Goal: Entertainment & Leisure: Consume media (video, audio)

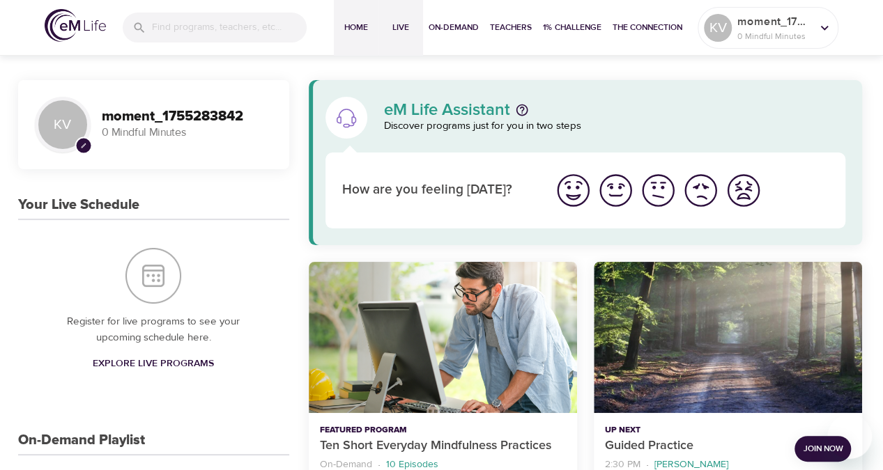
click at [408, 30] on span "Live" at bounding box center [400, 27] width 33 height 15
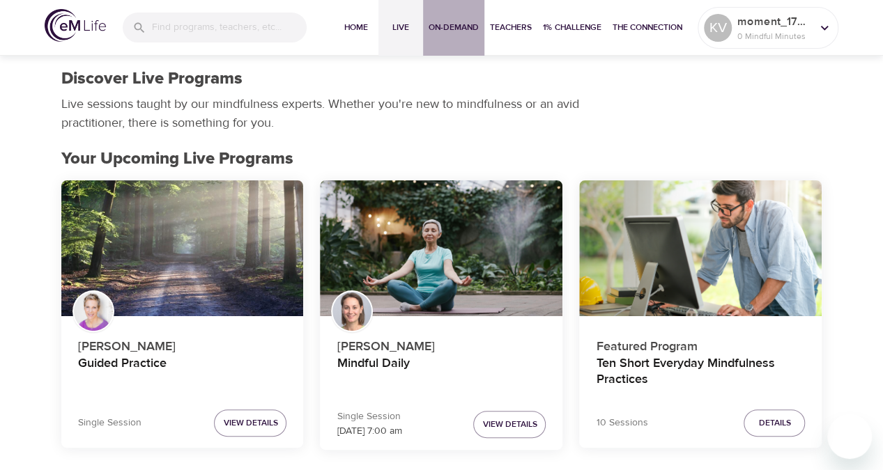
click at [449, 30] on span "On-Demand" at bounding box center [453, 27] width 50 height 15
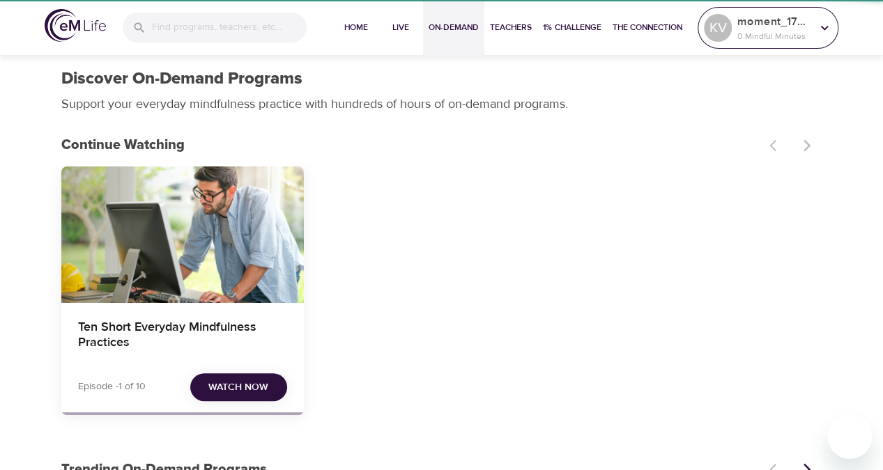
click at [824, 33] on icon at bounding box center [823, 27] width 15 height 15
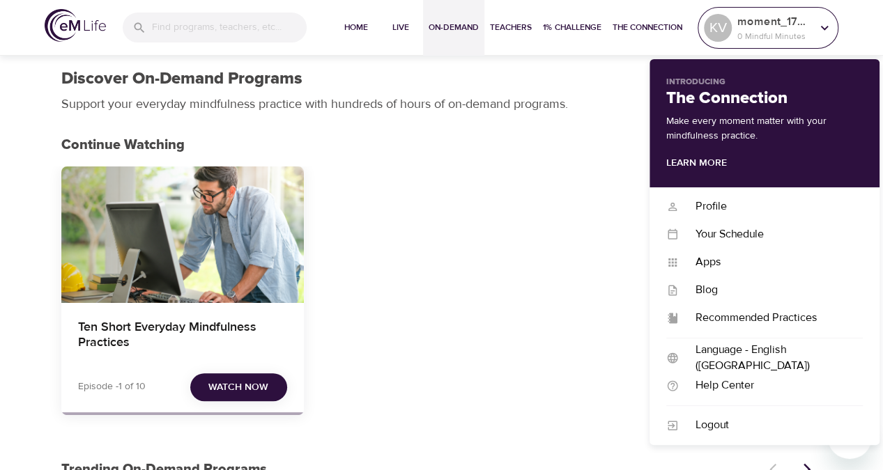
click at [820, 28] on icon at bounding box center [823, 27] width 15 height 15
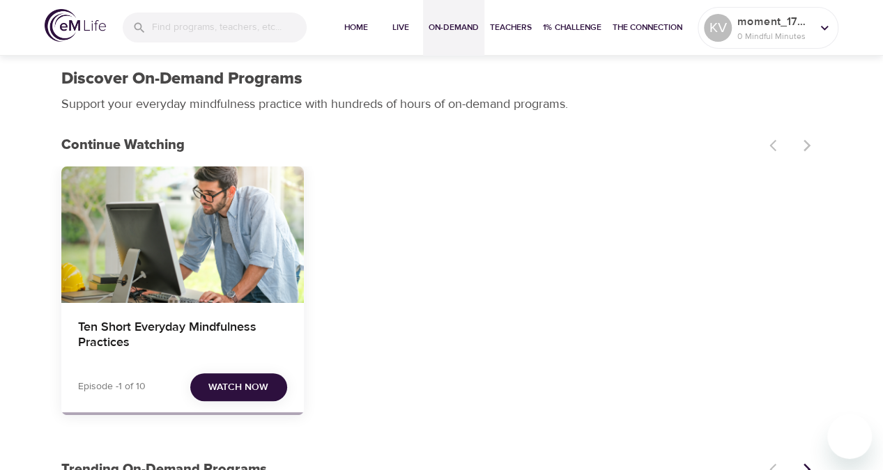
click at [226, 386] on span "Watch Now" at bounding box center [238, 387] width 60 height 17
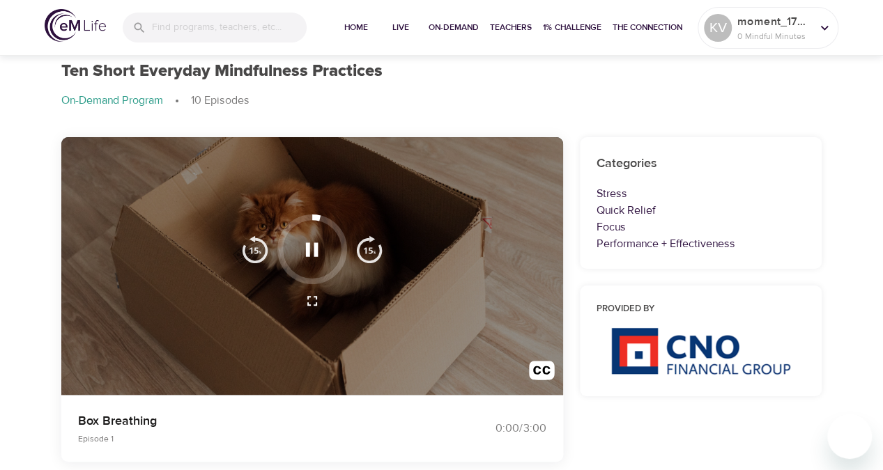
scroll to position [70, 0]
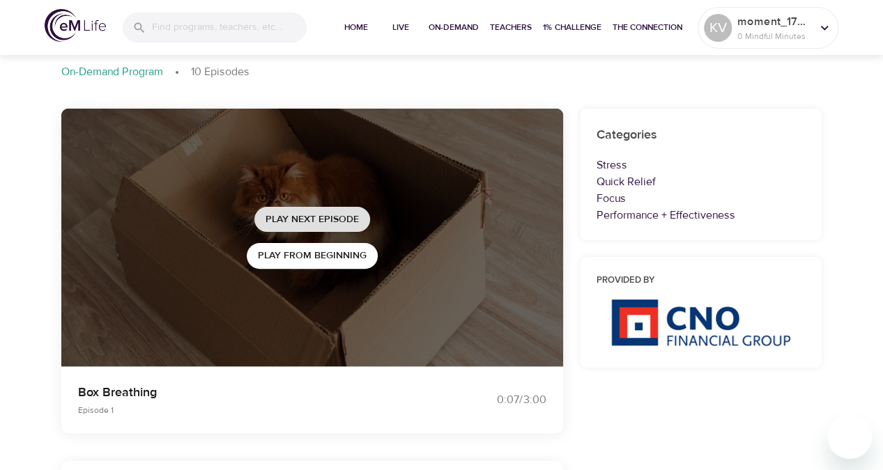
click at [305, 211] on span "Play Next Episode" at bounding box center [311, 219] width 93 height 17
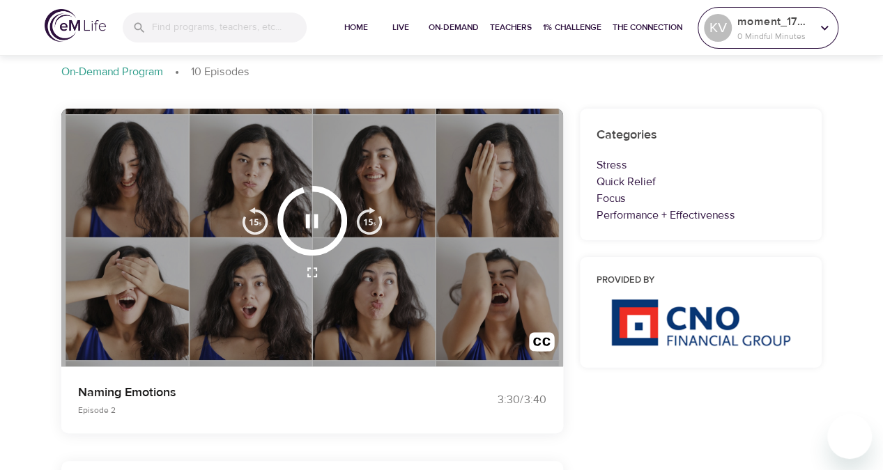
click at [799, 31] on p "0 Mindful Minutes" at bounding box center [774, 36] width 74 height 13
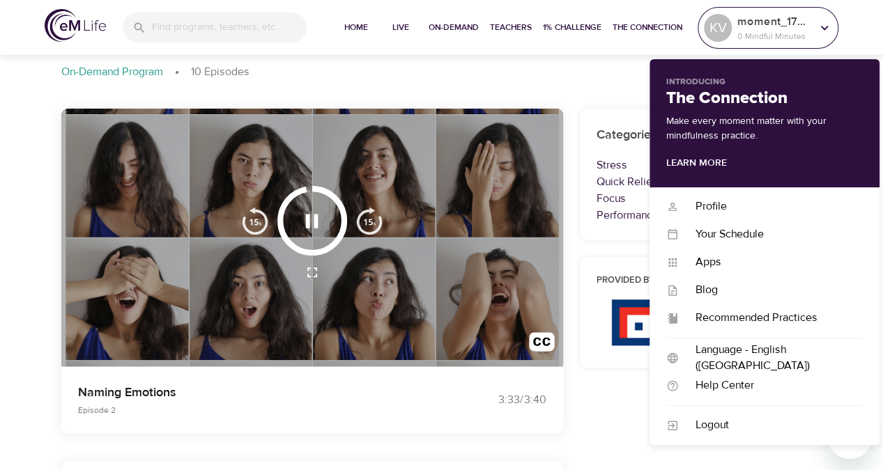
click at [799, 31] on p "0 Mindful Minutes" at bounding box center [774, 36] width 74 height 13
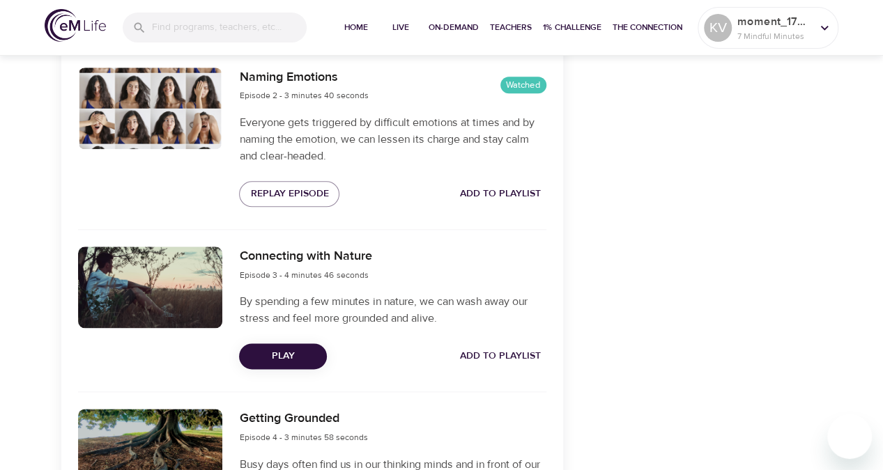
scroll to position [766, 0]
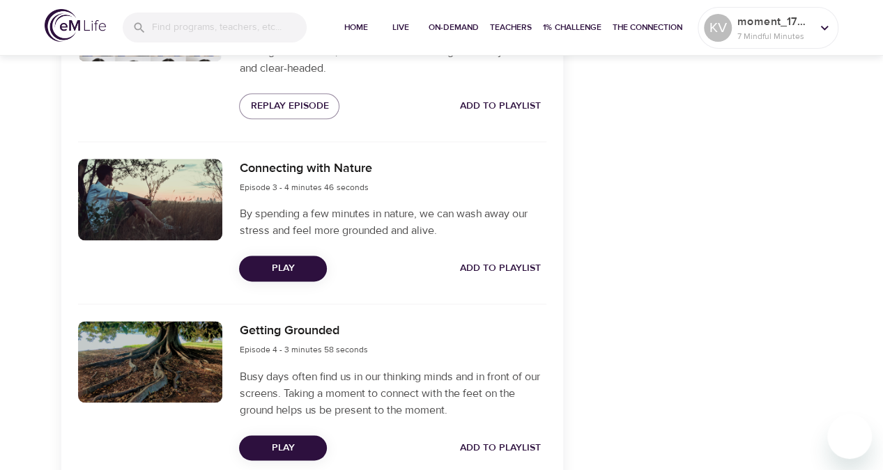
click at [268, 264] on span "Play" at bounding box center [282, 268] width 65 height 17
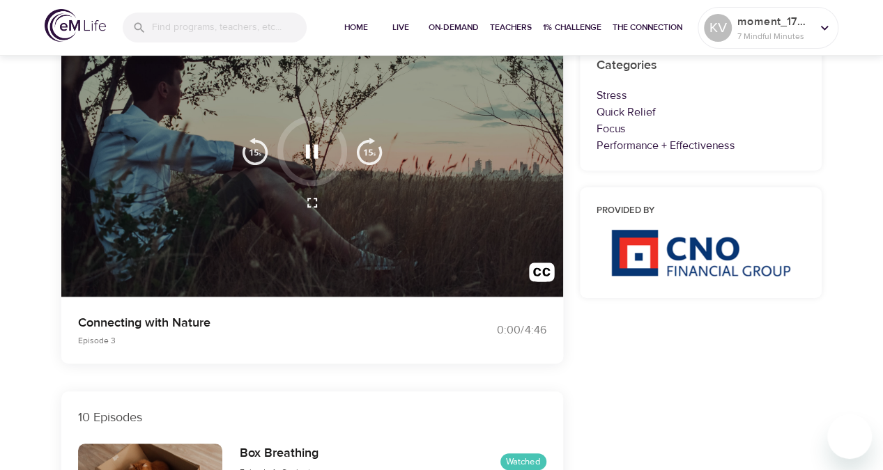
scroll to position [70, 0]
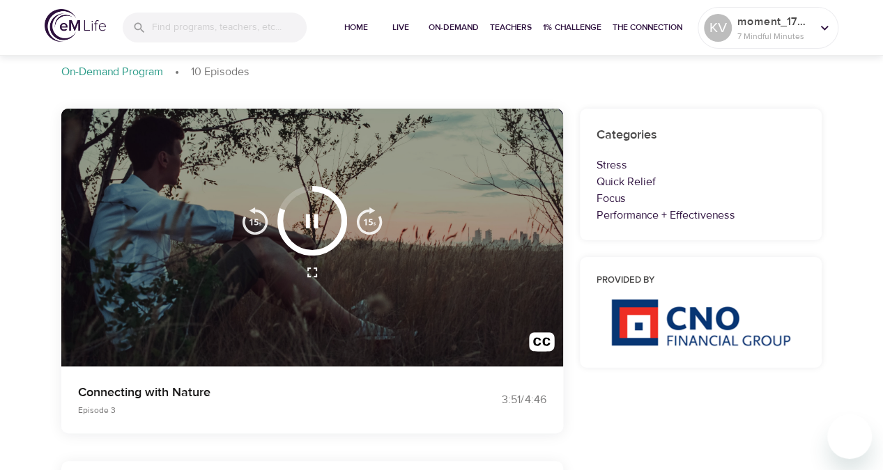
click at [302, 214] on icon "button" at bounding box center [312, 221] width 24 height 24
